Goal: Understand process/instructions

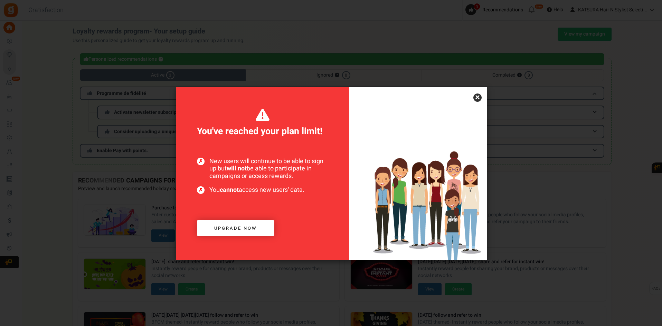
click at [480, 97] on link "×" at bounding box center [477, 98] width 8 height 8
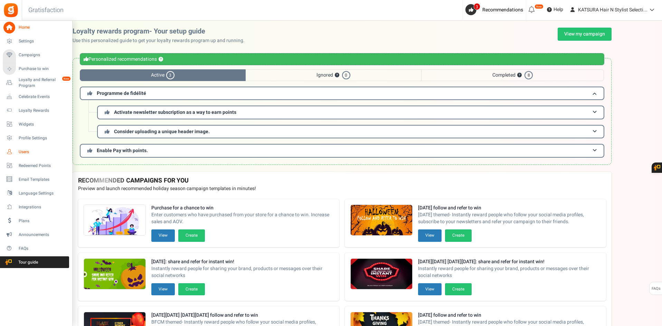
click at [25, 156] on link "Users" at bounding box center [36, 152] width 66 height 12
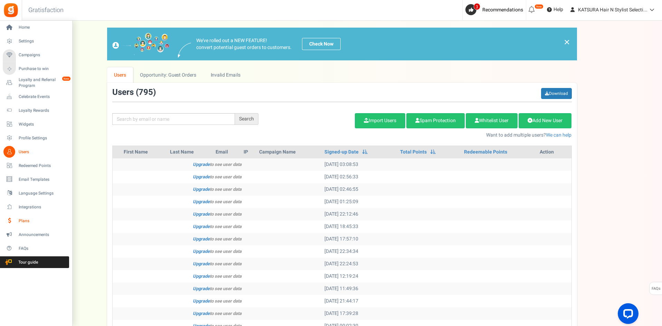
click at [26, 224] on span "Plans" at bounding box center [43, 221] width 48 height 6
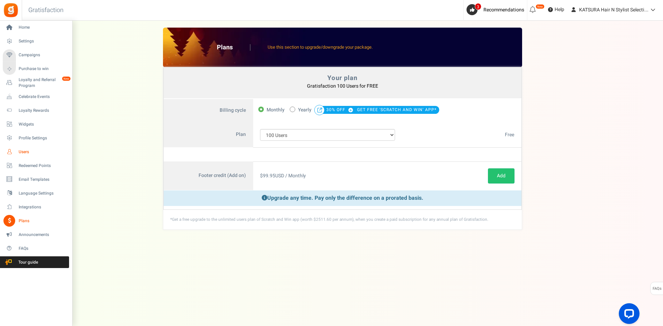
click at [28, 150] on span "Users" at bounding box center [43, 152] width 48 height 6
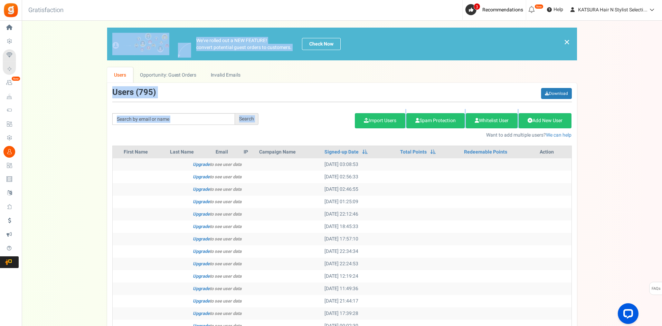
drag, startPoint x: 661, startPoint y: 16, endPoint x: 660, endPoint y: 109, distance: 92.9
click at [660, 109] on div "Home Settings Campaigns Purchase to win Loyalty and Referral Program New Celebr…" at bounding box center [331, 247] width 662 height 452
click at [648, 111] on div "We've rolled out a NEW FEATURE! convert potential guest orders to customers. Ch…" at bounding box center [342, 230] width 626 height 404
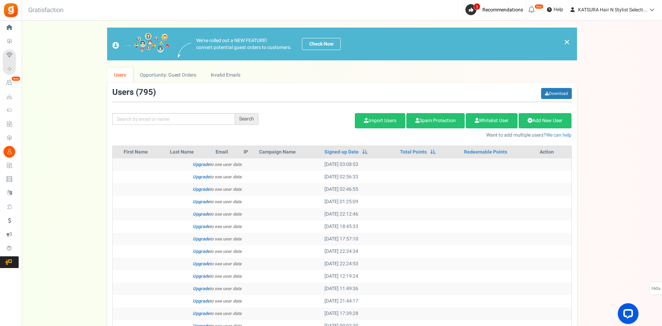
drag, startPoint x: 652, startPoint y: 44, endPoint x: 652, endPoint y: 53, distance: 9.7
click at [652, 53] on div "We've rolled out a NEW FEATURE! convert potential guest orders to customers. Ch…" at bounding box center [342, 230] width 626 height 404
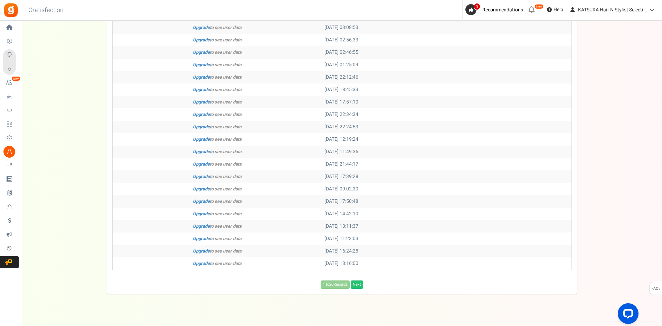
scroll to position [146, 0]
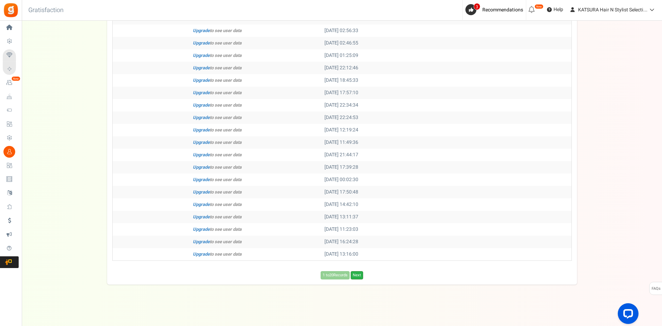
click at [356, 278] on link "Next" at bounding box center [356, 275] width 12 height 8
click at [368, 275] on link "Next" at bounding box center [367, 275] width 12 height 8
click at [368, 275] on link "Next" at bounding box center [369, 275] width 12 height 8
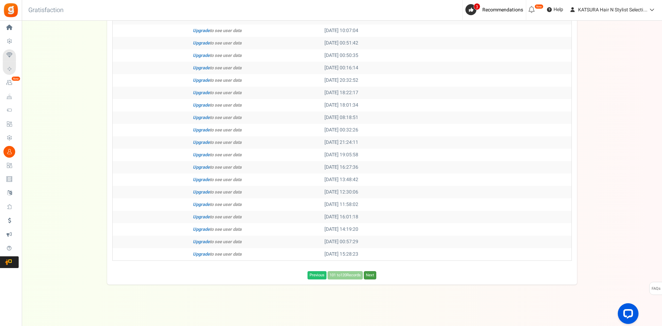
click at [368, 275] on link "Next" at bounding box center [370, 275] width 12 height 8
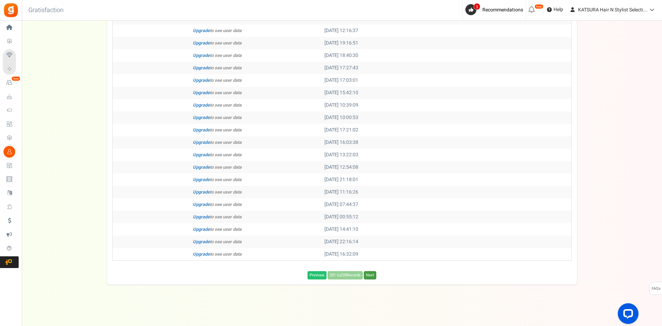
click at [368, 275] on link "Next" at bounding box center [370, 275] width 12 height 8
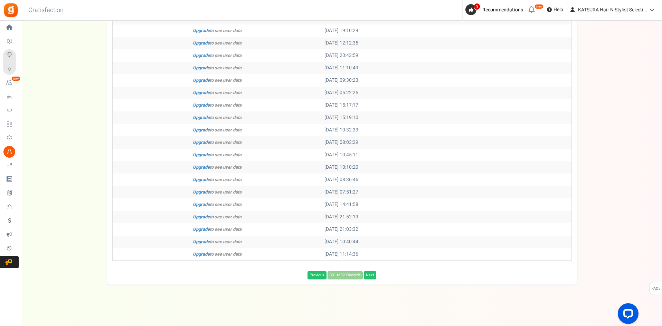
drag, startPoint x: 660, startPoint y: 267, endPoint x: 663, endPoint y: 145, distance: 121.9
click at [662, 149] on html "Install now Back to Home Back to program setup Home Settings Campaigns Purchase…" at bounding box center [331, 90] width 662 height 473
